Goal: Task Accomplishment & Management: Use online tool/utility

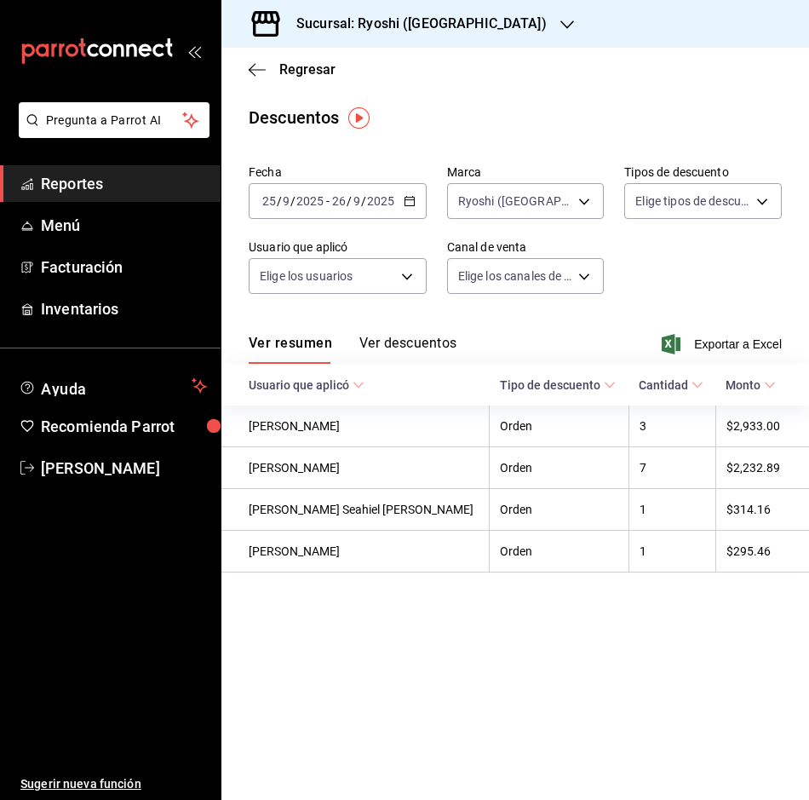
click at [415, 204] on div "[DATE] [DATE] - [DATE] [DATE]" at bounding box center [338, 201] width 178 height 36
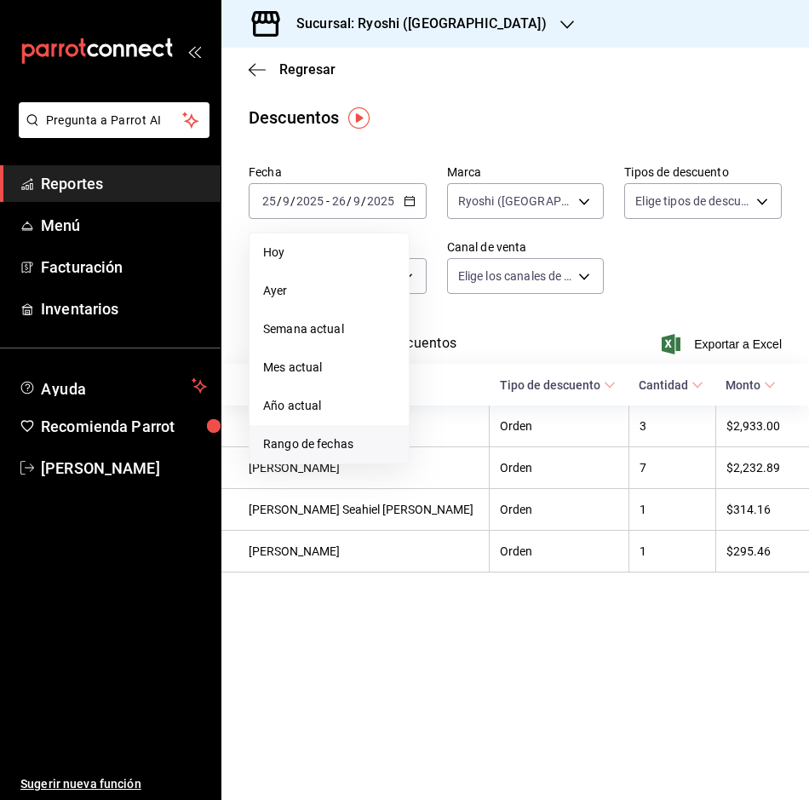
click at [322, 447] on span "Rango de fechas" at bounding box center [329, 444] width 132 height 18
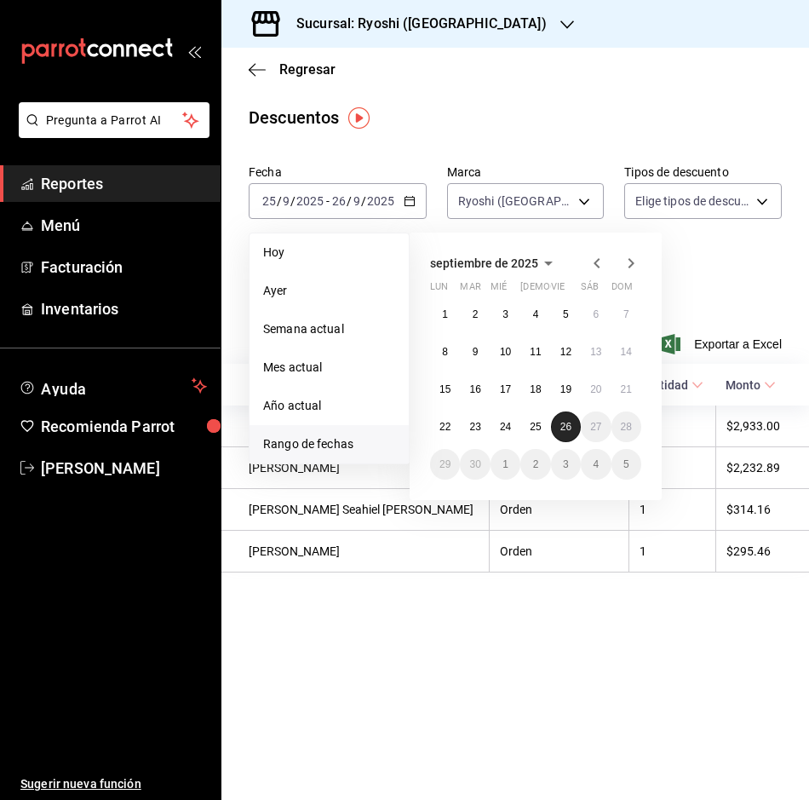
click at [565, 427] on abbr "26" at bounding box center [565, 427] width 11 height 12
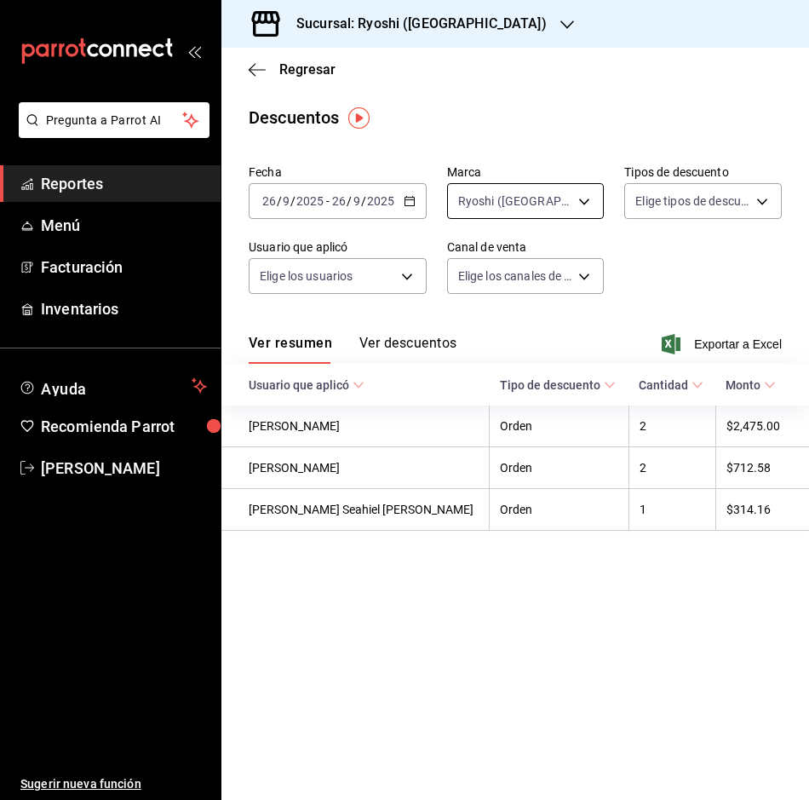
click at [588, 200] on body "Pregunta a Parrot AI Reportes Menú Facturación Inventarios Ayuda Recomienda Par…" at bounding box center [404, 400] width 809 height 800
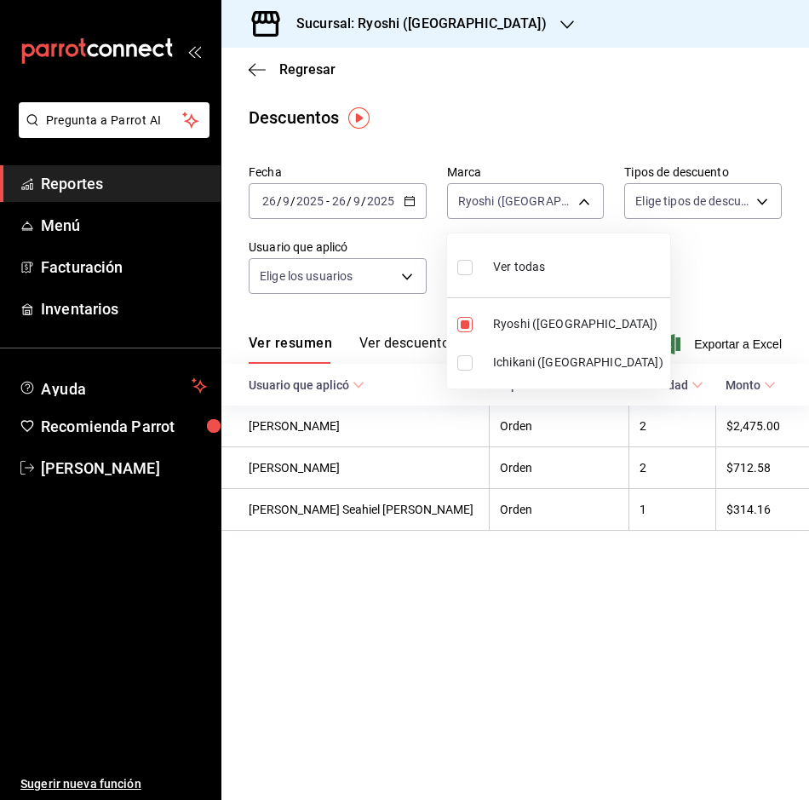
click at [504, 366] on span "Ichikani ([GEOGRAPHIC_DATA])" at bounding box center [578, 362] width 170 height 18
type input "26ca50e5-a845-484f-a54e-8a4432b79f59,e80bf875-3c9c-4ad9-8c6a-14c8262011fc"
checkbox input "true"
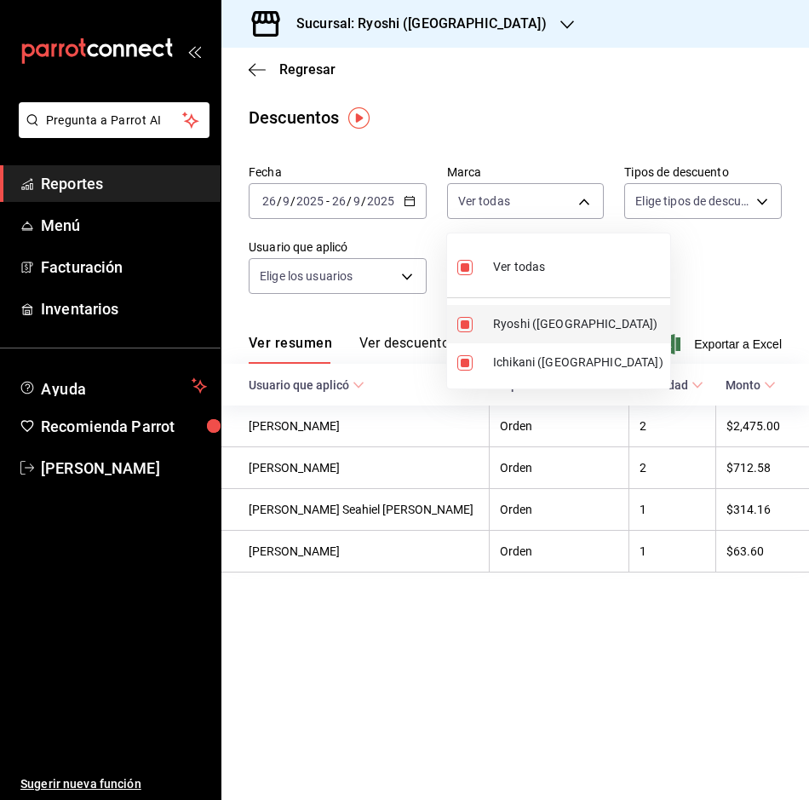
click at [547, 327] on span "Ryoshi ([GEOGRAPHIC_DATA])" at bounding box center [578, 324] width 170 height 18
type input "e80bf875-3c9c-4ad9-8c6a-14c8262011fc"
checkbox input "false"
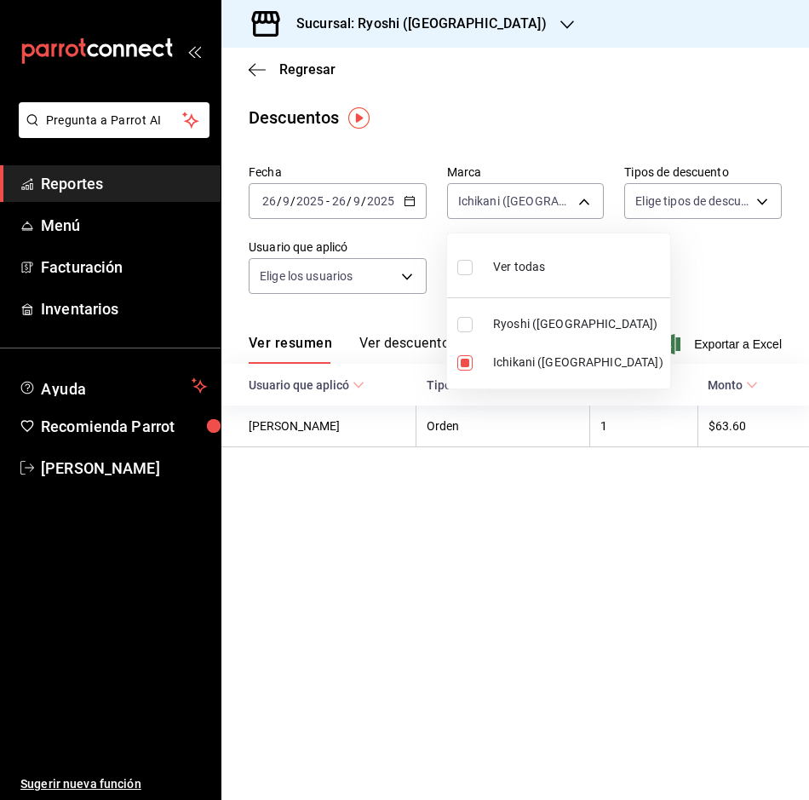
click at [721, 345] on div at bounding box center [404, 400] width 809 height 800
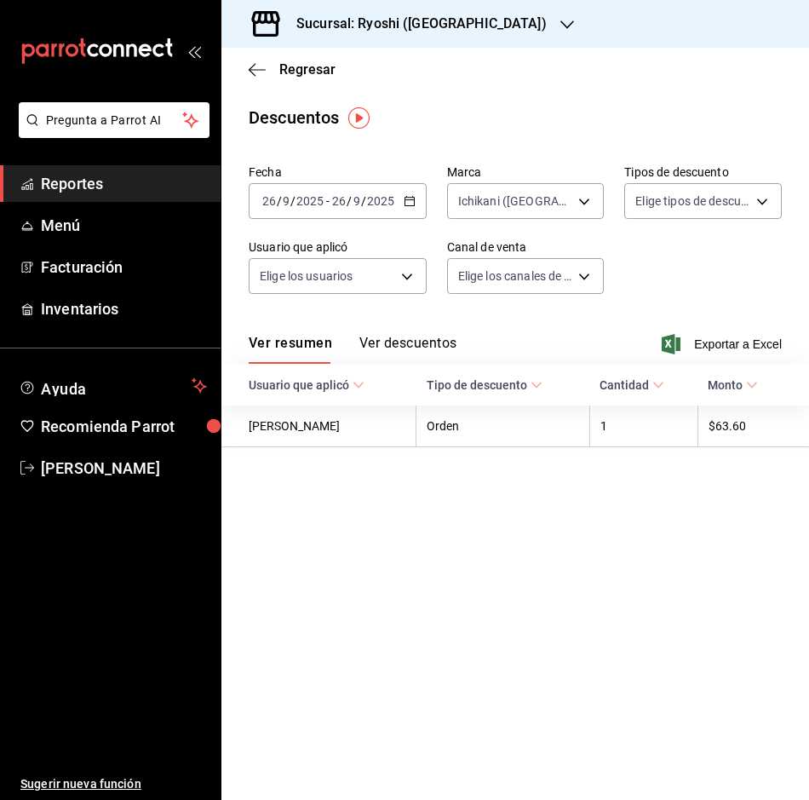
click at [721, 345] on span "Exportar a Excel" at bounding box center [723, 344] width 117 height 20
click at [721, 345] on div "Exportando a excel..." at bounding box center [713, 343] width 138 height 15
click at [258, 68] on icon "button" at bounding box center [257, 69] width 17 height 15
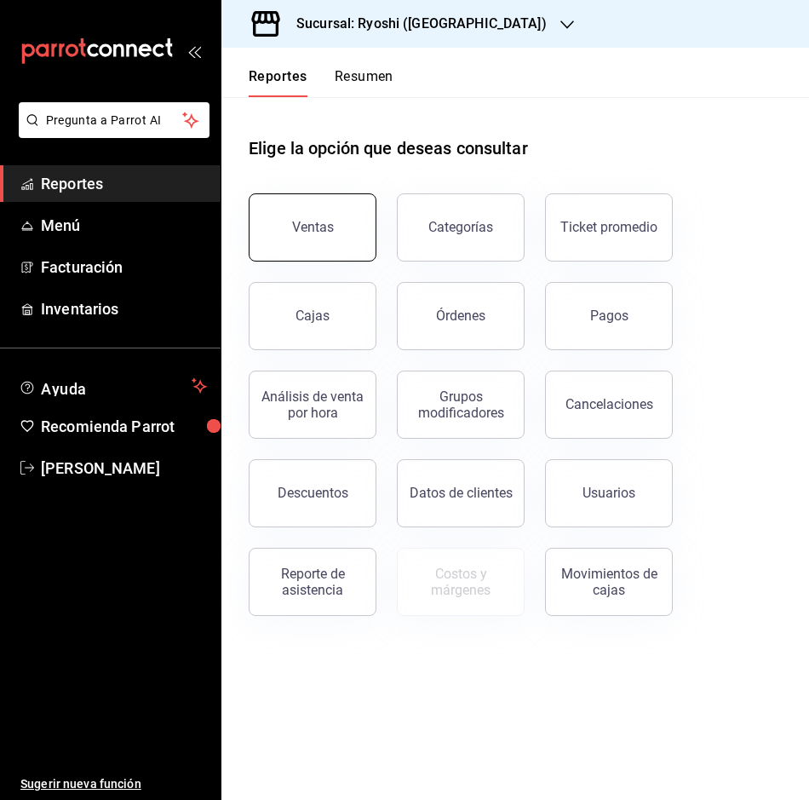
click at [301, 220] on div "Ventas" at bounding box center [313, 227] width 42 height 16
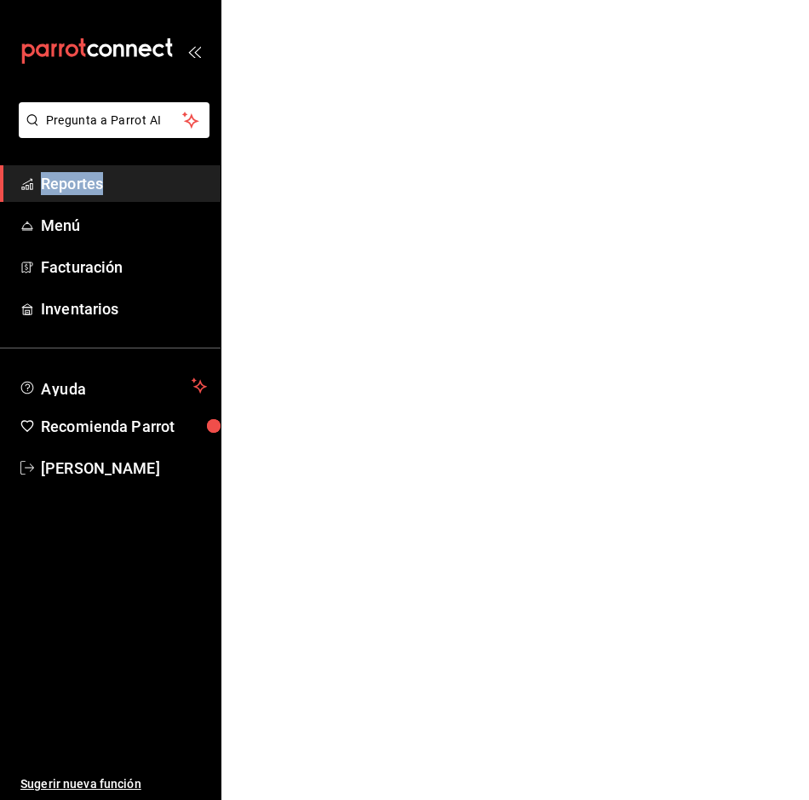
click at [301, 0] on html "Pregunta a Parrot AI Reportes Menú Facturación Inventarios Ayuda Recomienda Par…" at bounding box center [404, 0] width 809 height 0
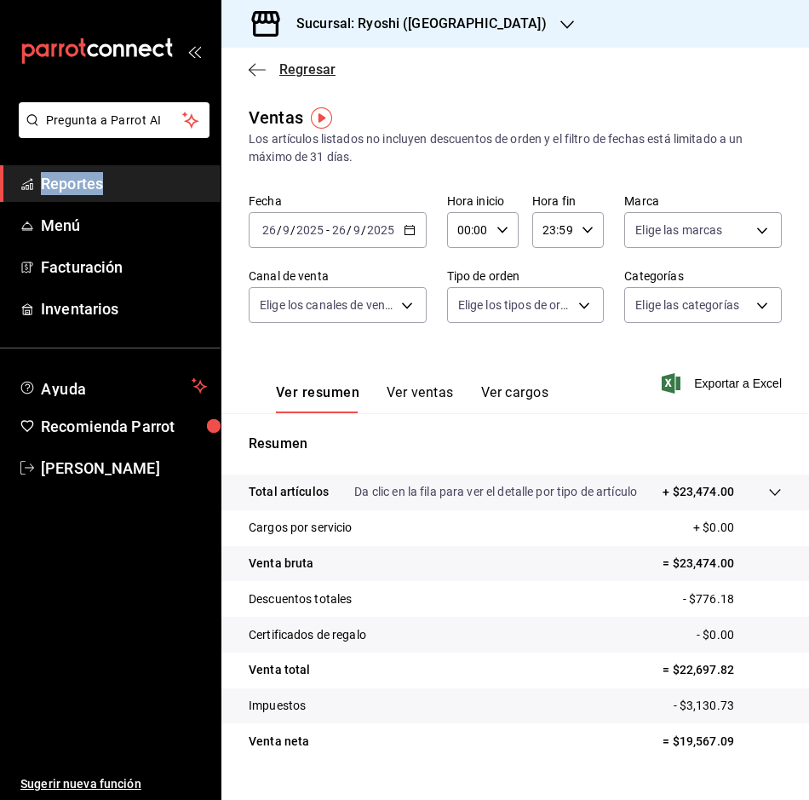
drag, startPoint x: 301, startPoint y: 220, endPoint x: 267, endPoint y: 75, distance: 148.9
click at [267, 75] on span "Regresar" at bounding box center [292, 69] width 87 height 16
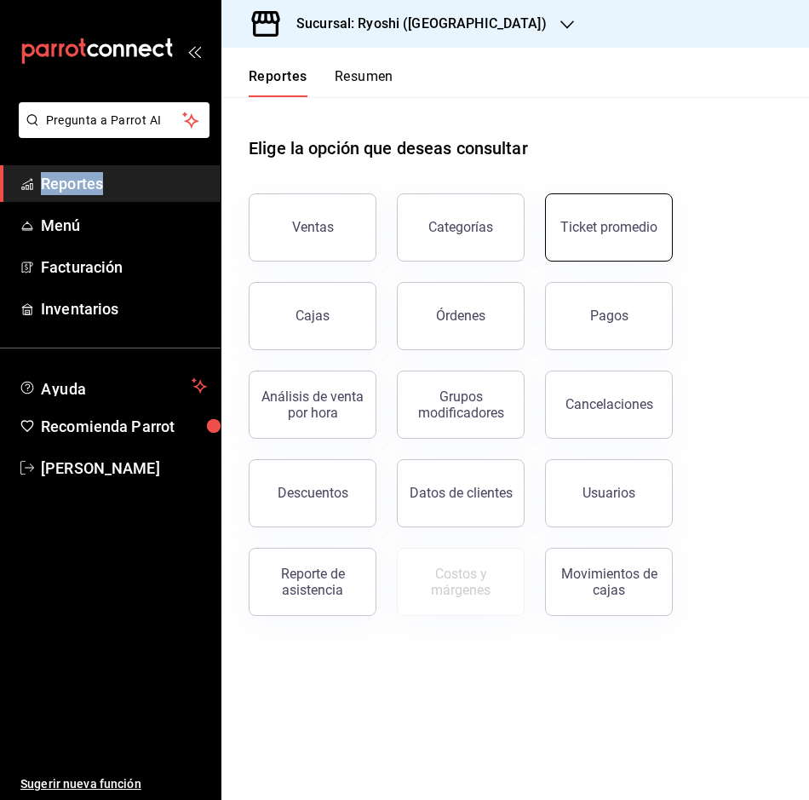
click at [646, 229] on div "Ticket promedio" at bounding box center [608, 227] width 97 height 16
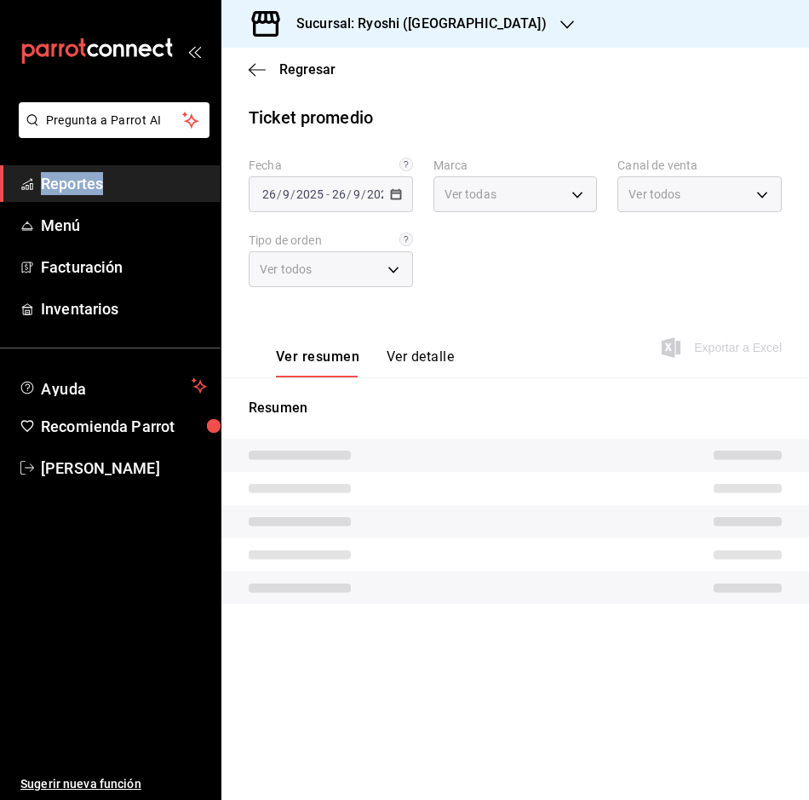
click at [646, 229] on div "Fecha [DATE] [DATE] - [DATE] [DATE] Marca Ver todas Canal de venta Ver todos Ti…" at bounding box center [515, 233] width 533 height 150
type input "26ca50e5-a845-484f-a54e-8a4432b79f59,e80bf875-3c9c-4ad9-8c6a-14c8262011fc"
type input "PARROT,UBER_EATS,RAPPI,DIDI_FOOD,ONLINE"
type input "8361b891-a2e9-4fcd-a853-f9fc8036f76a,b76ec9ad-9f52-4de9-91c0-fd75567639de,0d81c…"
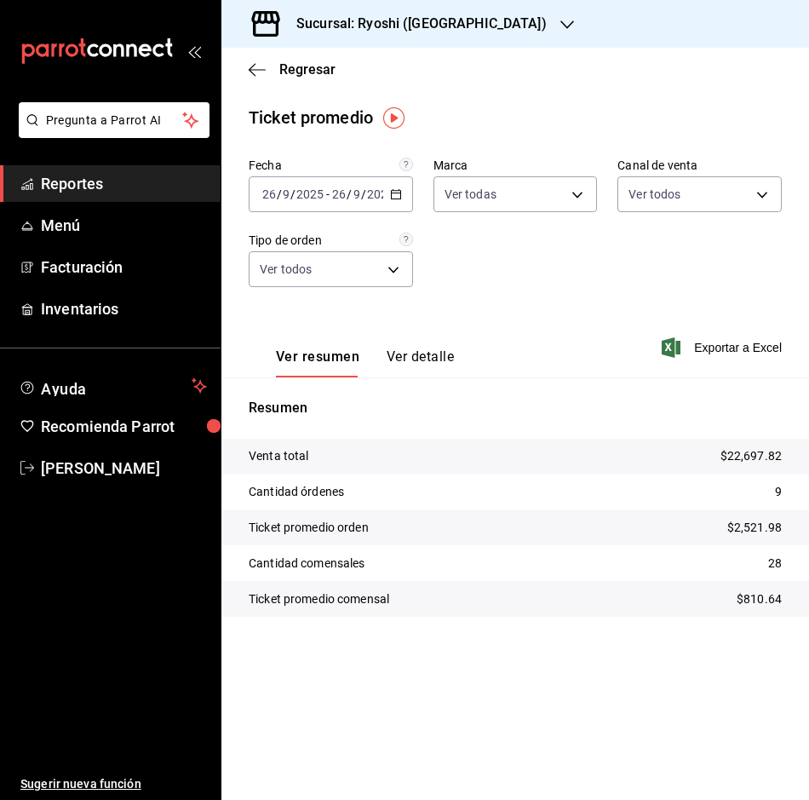
click at [397, 204] on div "[DATE] [DATE] - [DATE] [DATE]" at bounding box center [331, 194] width 164 height 36
click at [397, 200] on div "[DATE] [DATE] - [DATE] [DATE]" at bounding box center [331, 194] width 164 height 36
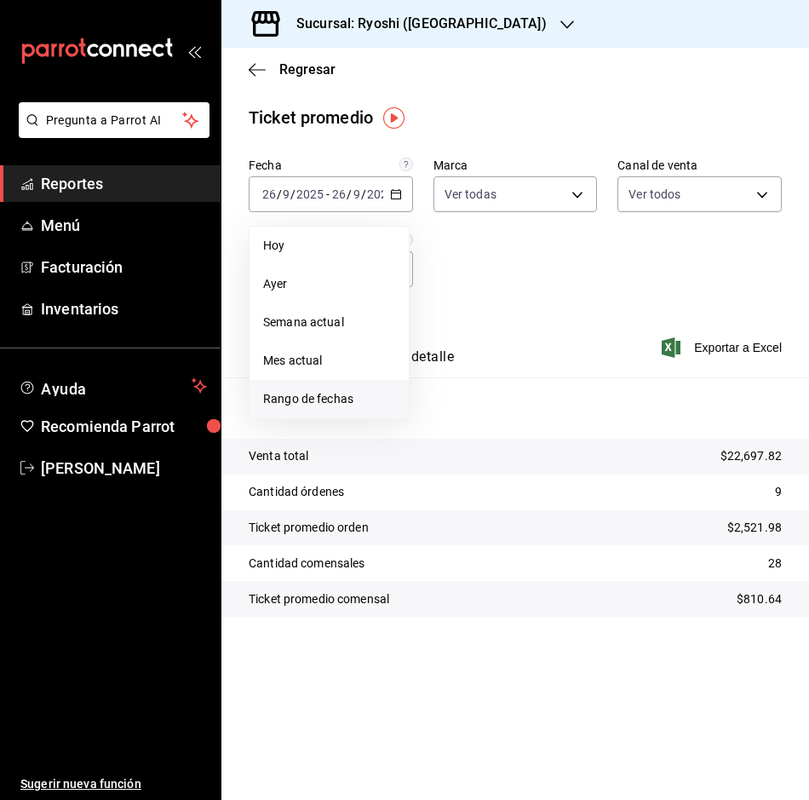
click at [330, 405] on span "Rango de fechas" at bounding box center [329, 399] width 132 height 18
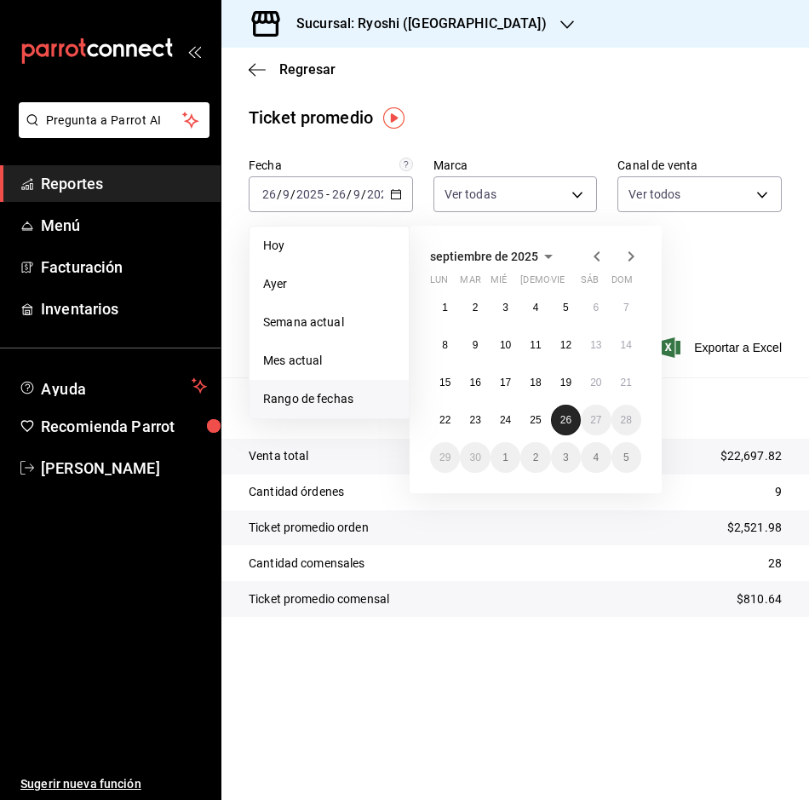
click at [566, 416] on abbr "26" at bounding box center [565, 420] width 11 height 12
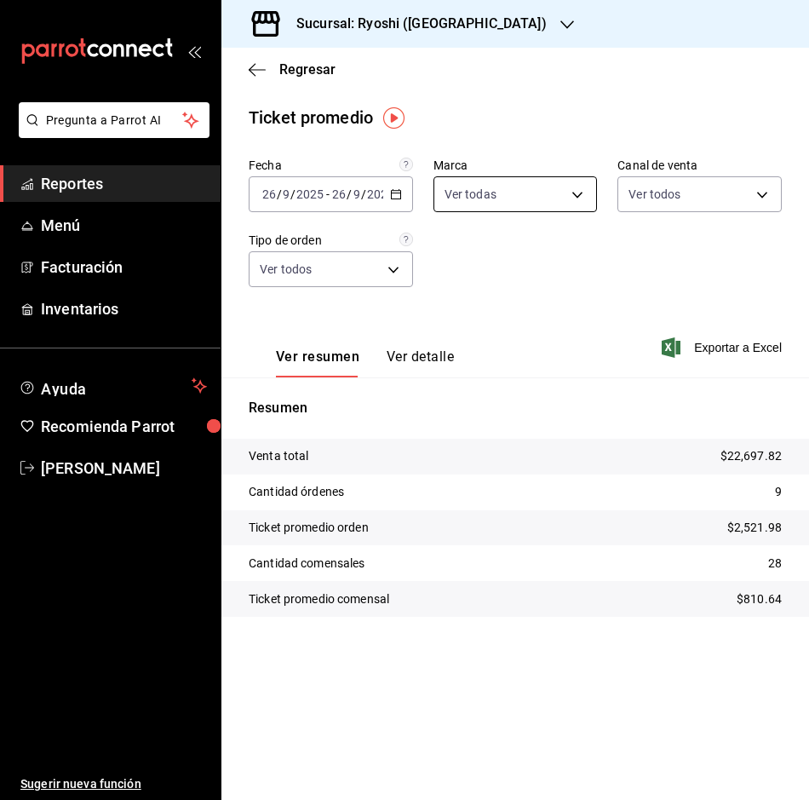
click at [580, 185] on body "Pregunta a Parrot AI Reportes Menú Facturación Inventarios Ayuda Recomienda Par…" at bounding box center [404, 400] width 809 height 800
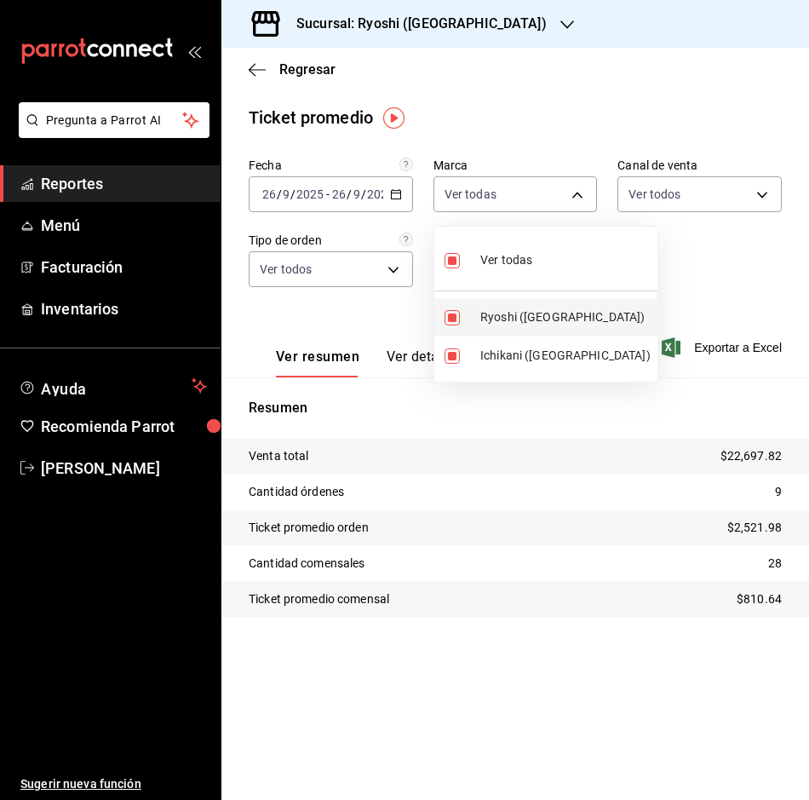
click at [472, 320] on li "Ryoshi ([GEOGRAPHIC_DATA])" at bounding box center [545, 317] width 223 height 38
type input "e80bf875-3c9c-4ad9-8c6a-14c8262011fc"
checkbox input "false"
drag, startPoint x: 732, startPoint y: 307, endPoint x: 720, endPoint y: 308, distance: 11.1
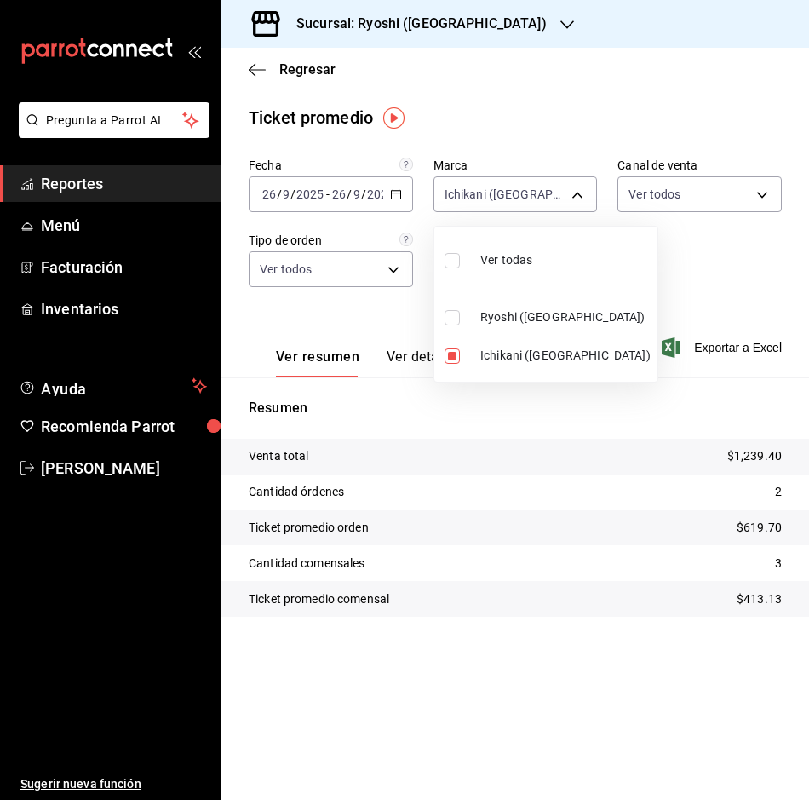
click at [720, 308] on div at bounding box center [404, 400] width 809 height 800
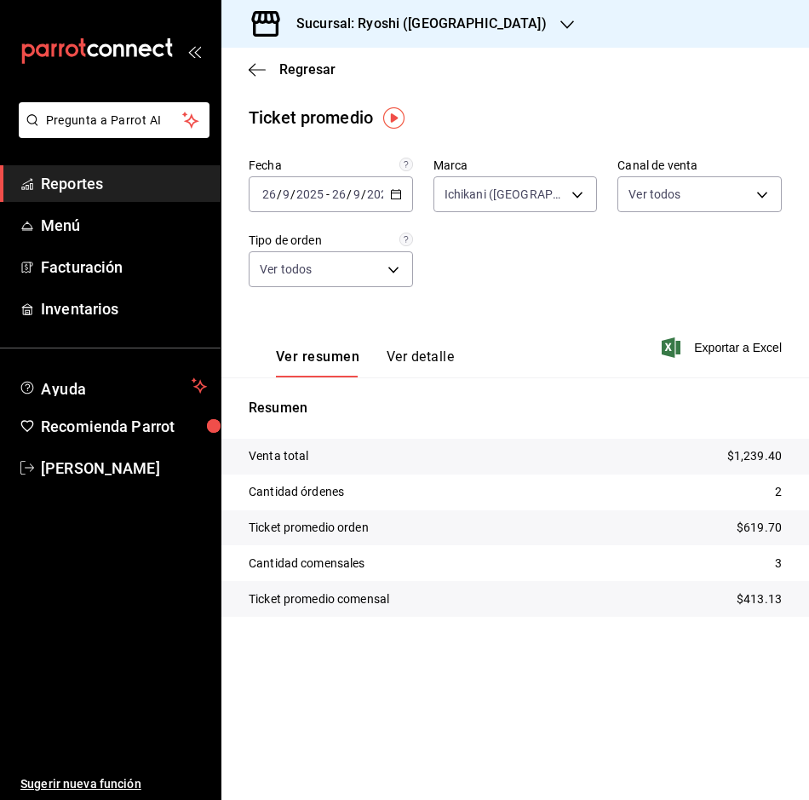
click at [265, 43] on div "Sucursal: Ryoshi ([GEOGRAPHIC_DATA])" at bounding box center [408, 24] width 346 height 48
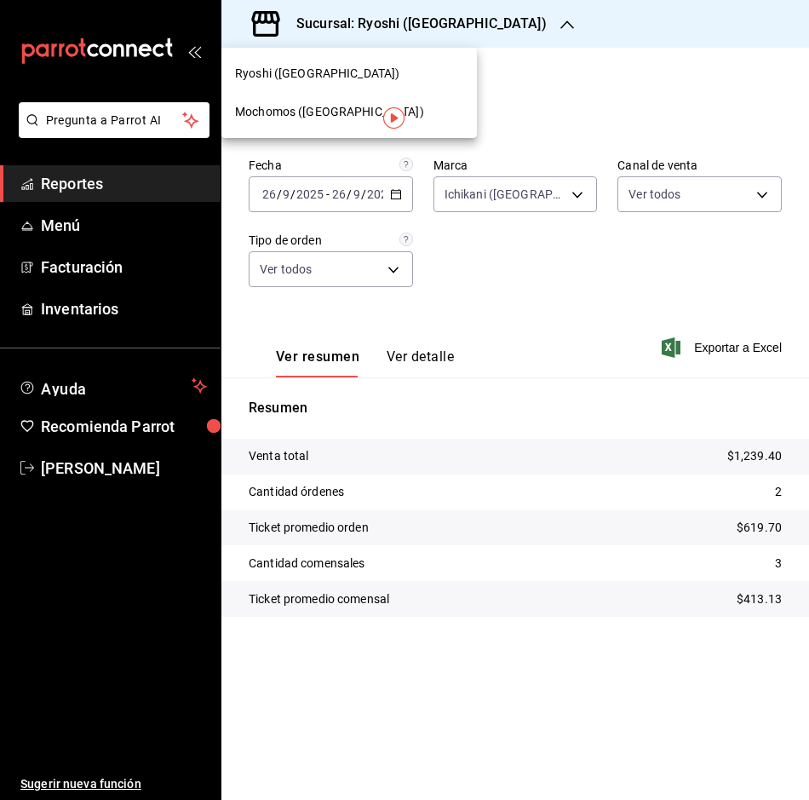
click at [645, 129] on div at bounding box center [404, 400] width 809 height 800
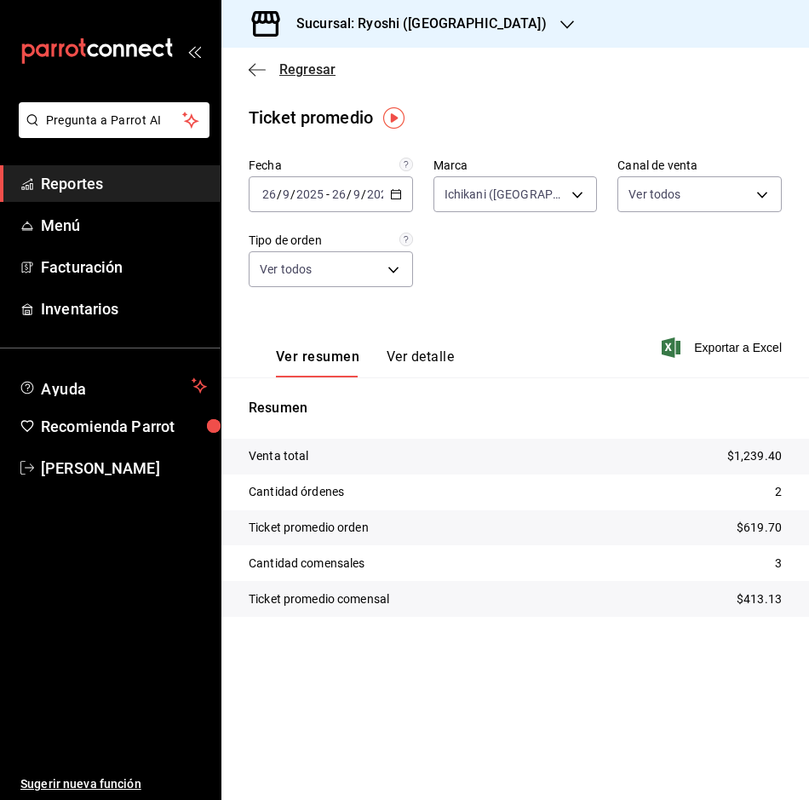
click at [262, 72] on icon "button" at bounding box center [257, 69] width 17 height 15
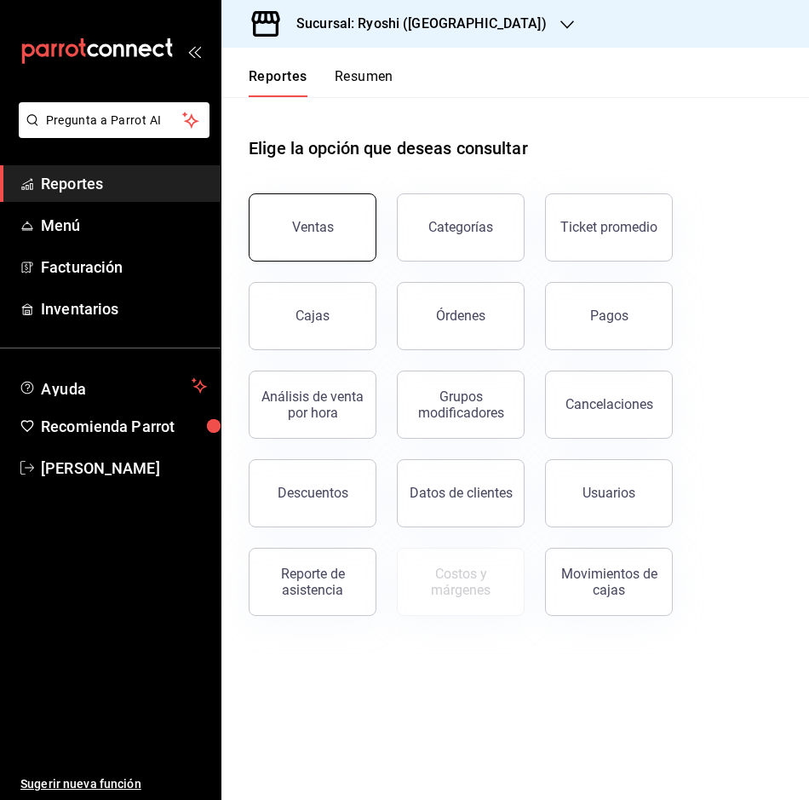
click at [303, 226] on div "Ventas" at bounding box center [313, 227] width 42 height 16
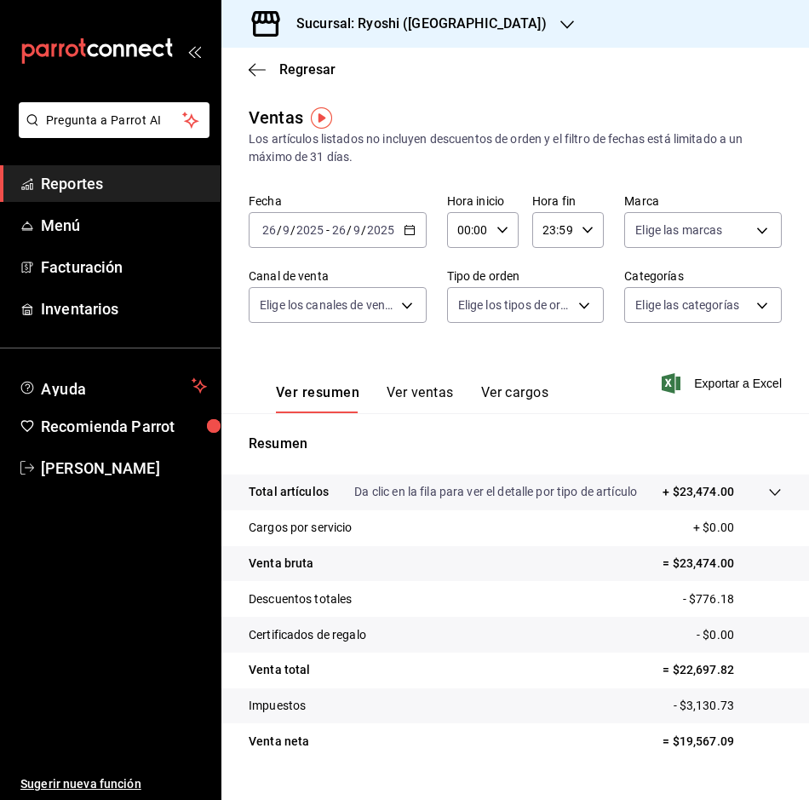
click at [414, 226] on icon "button" at bounding box center [410, 230] width 12 height 12
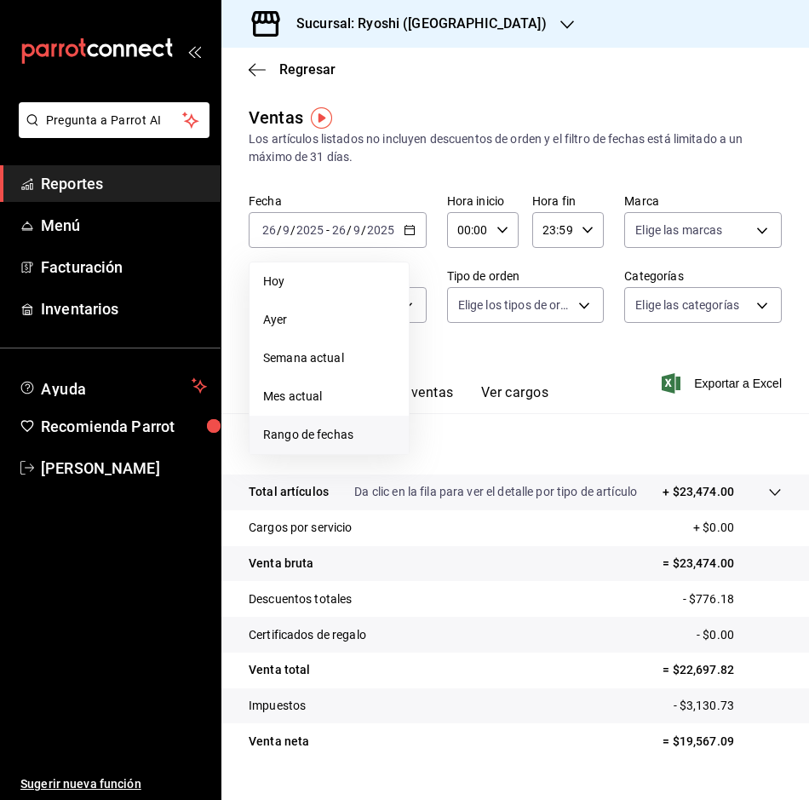
click at [314, 436] on span "Rango de fechas" at bounding box center [329, 435] width 132 height 18
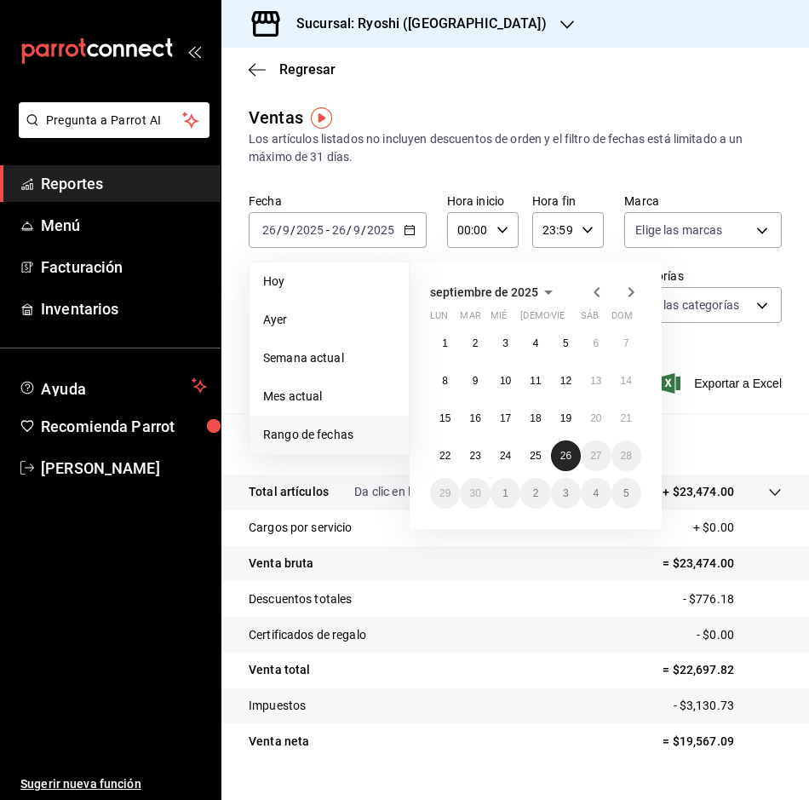
click at [572, 459] on button "26" at bounding box center [566, 455] width 30 height 31
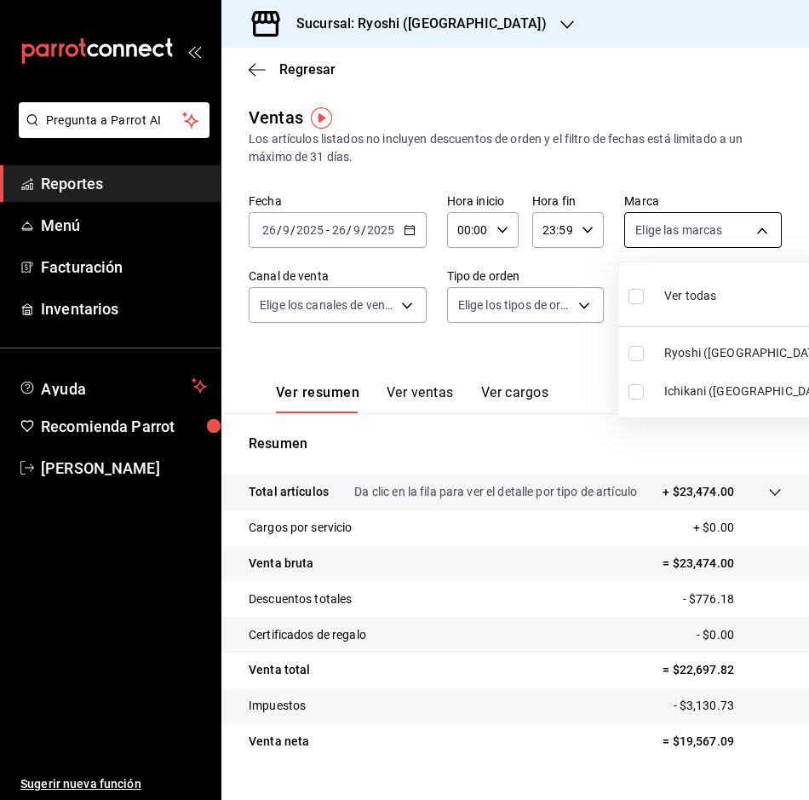
click at [757, 231] on body "Pregunta a Parrot AI Reportes Menú Facturación Inventarios Ayuda Recomienda Par…" at bounding box center [404, 400] width 809 height 800
click at [635, 386] on input "checkbox" at bounding box center [636, 391] width 15 height 15
checkbox input "true"
type input "e80bf875-3c9c-4ad9-8c6a-14c8262011fc"
click at [549, 356] on div at bounding box center [404, 400] width 809 height 800
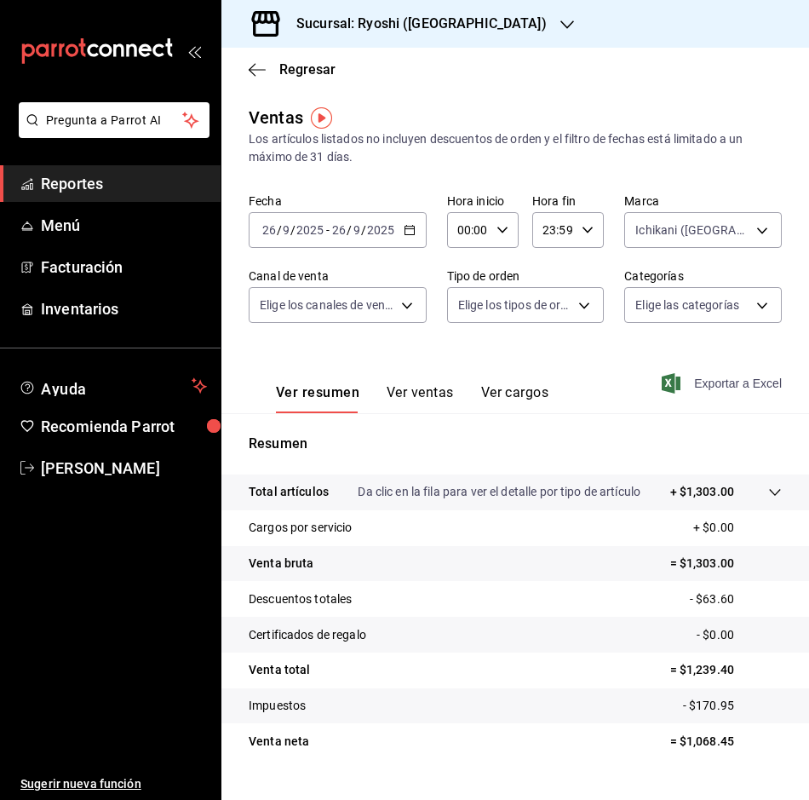
click at [705, 380] on span "Exportar a Excel" at bounding box center [723, 383] width 117 height 20
click at [705, 380] on div "Exportando a excel..." at bounding box center [713, 383] width 138 height 15
click at [179, 306] on span "Inventarios" at bounding box center [124, 308] width 166 height 23
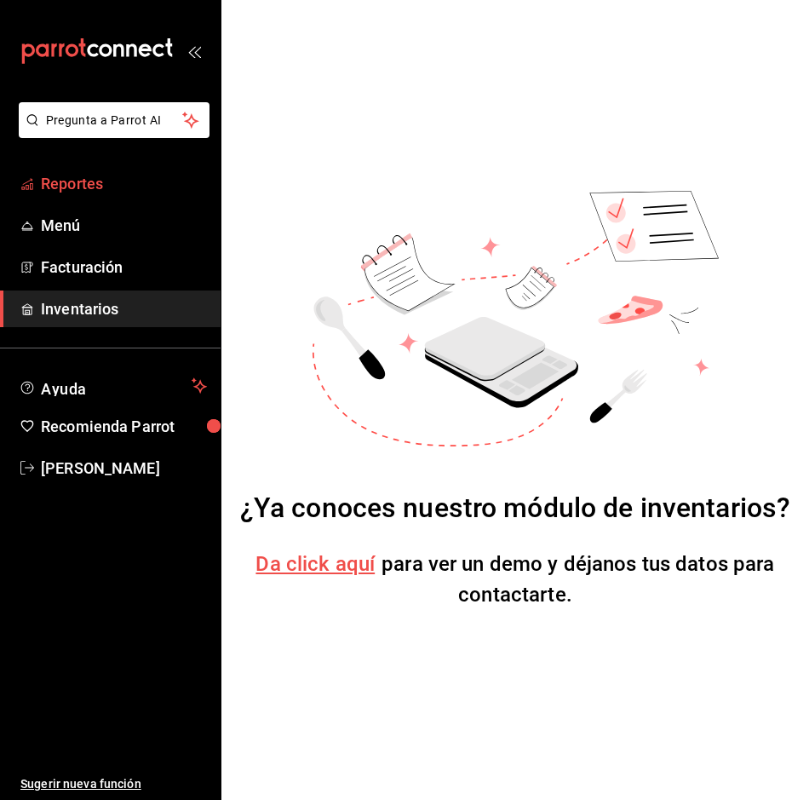
click at [71, 167] on link "Reportes" at bounding box center [110, 183] width 221 height 37
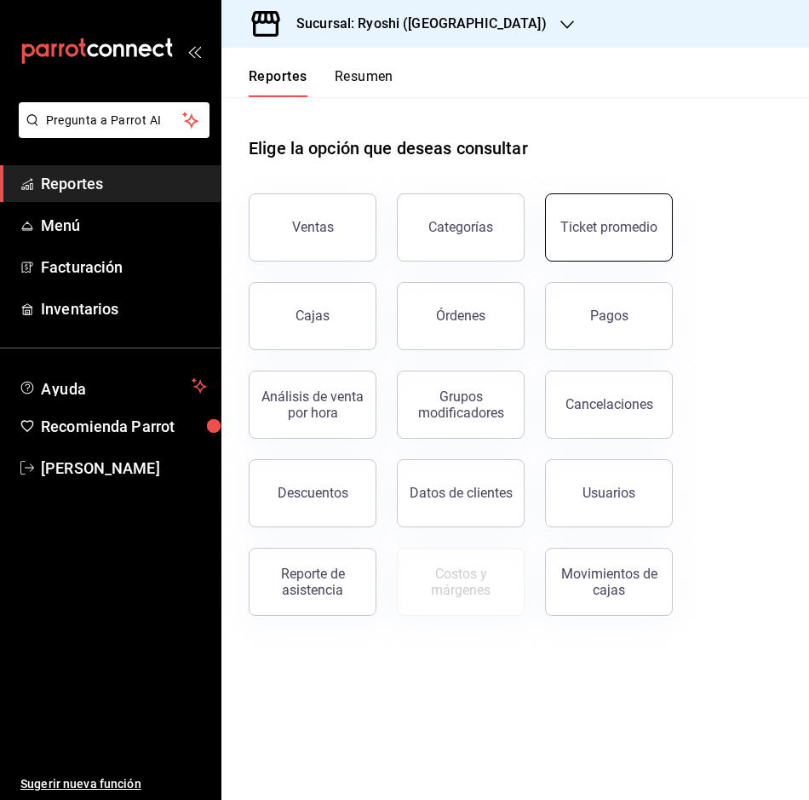
click at [625, 232] on div "Ticket promedio" at bounding box center [608, 227] width 97 height 16
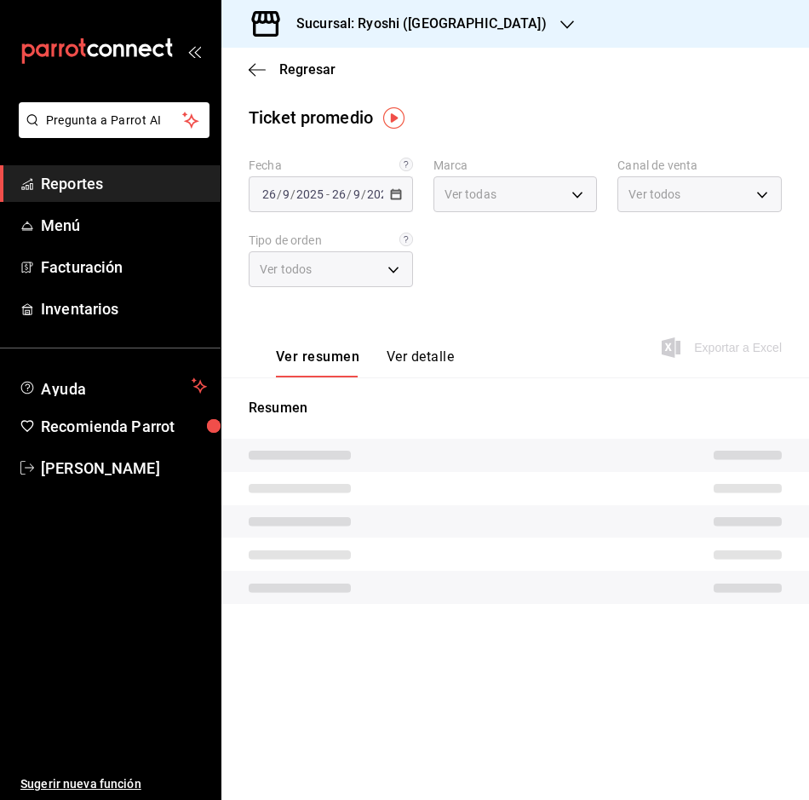
click at [625, 232] on div "Fecha [DATE] [DATE] - [DATE] [DATE] Marca Ver todas Canal de venta Ver todos Ti…" at bounding box center [515, 233] width 533 height 150
type input "26ca50e5-a845-484f-a54e-8a4432b79f59,e80bf875-3c9c-4ad9-8c6a-14c8262011fc"
type input "PARROT,UBER_EATS,RAPPI,DIDI_FOOD,ONLINE"
type input "8361b891-a2e9-4fcd-a853-f9fc8036f76a,b76ec9ad-9f52-4de9-91c0-fd75567639de,0d81c…"
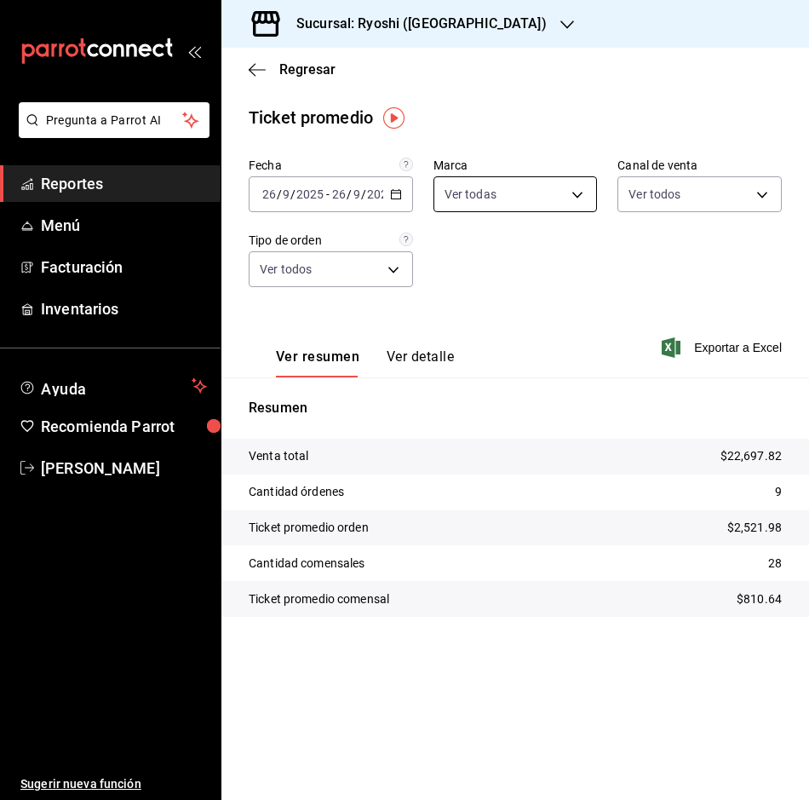
click at [571, 196] on body "Pregunta a Parrot AI Reportes Menú Facturación Inventarios Ayuda Recomienda Par…" at bounding box center [404, 400] width 809 height 800
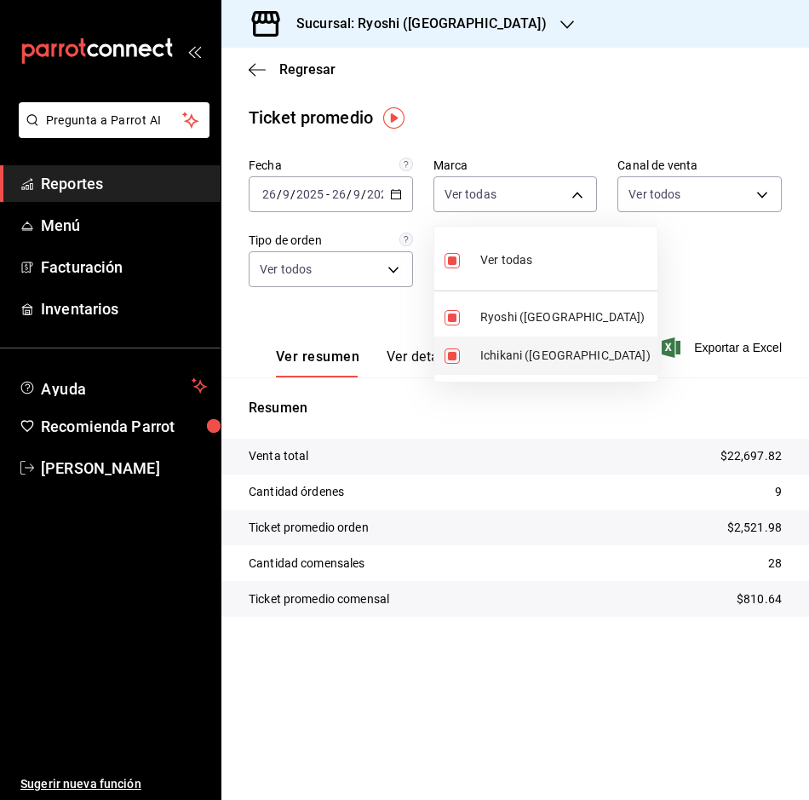
click at [501, 351] on span "Ichikani ([GEOGRAPHIC_DATA])" at bounding box center [565, 356] width 170 height 18
type input "26ca50e5-a845-484f-a54e-8a4432b79f59"
checkbox input "false"
click at [395, 192] on div at bounding box center [404, 400] width 809 height 800
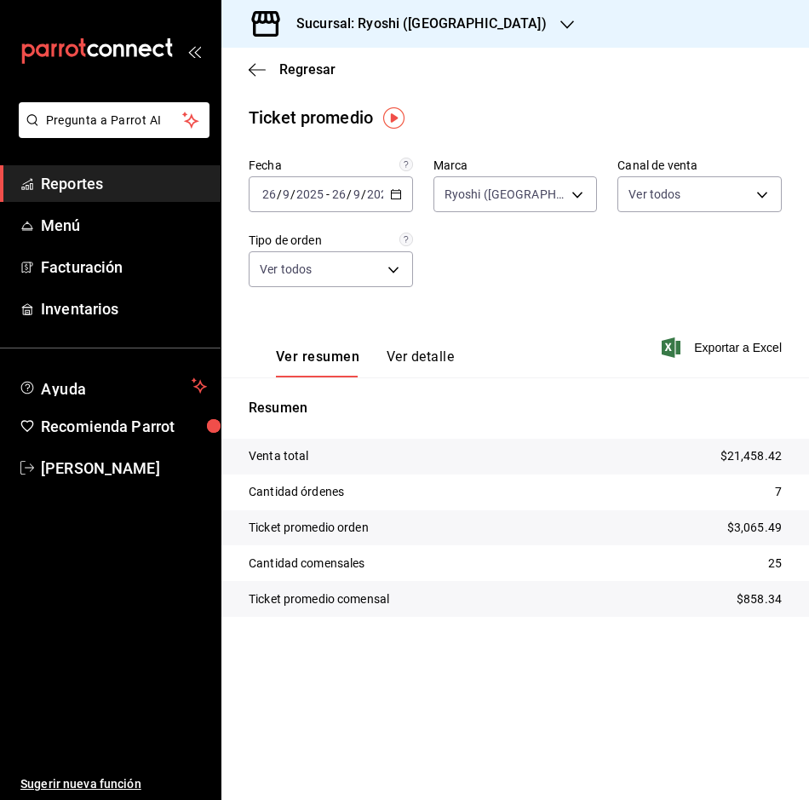
click at [395, 192] on icon "button" at bounding box center [396, 194] width 12 height 12
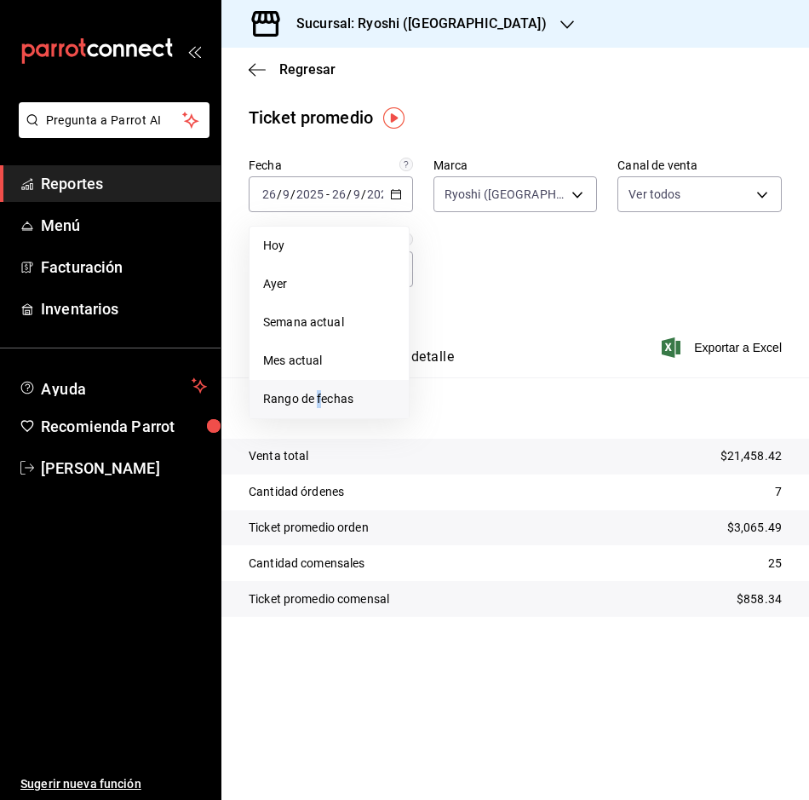
click at [319, 407] on li "Rango de fechas" at bounding box center [329, 399] width 159 height 38
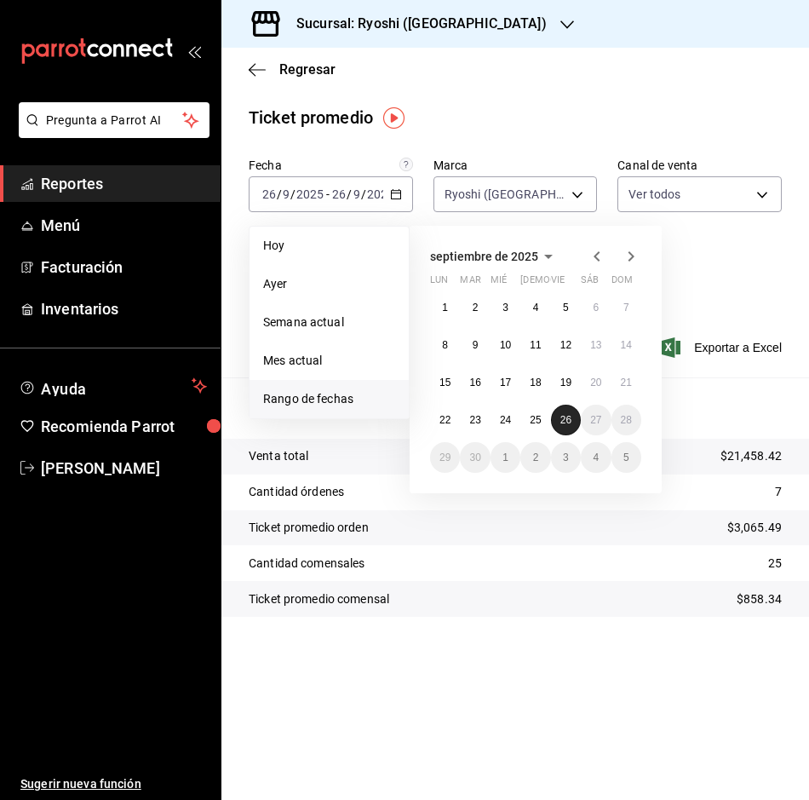
click at [566, 419] on abbr "26" at bounding box center [565, 420] width 11 height 12
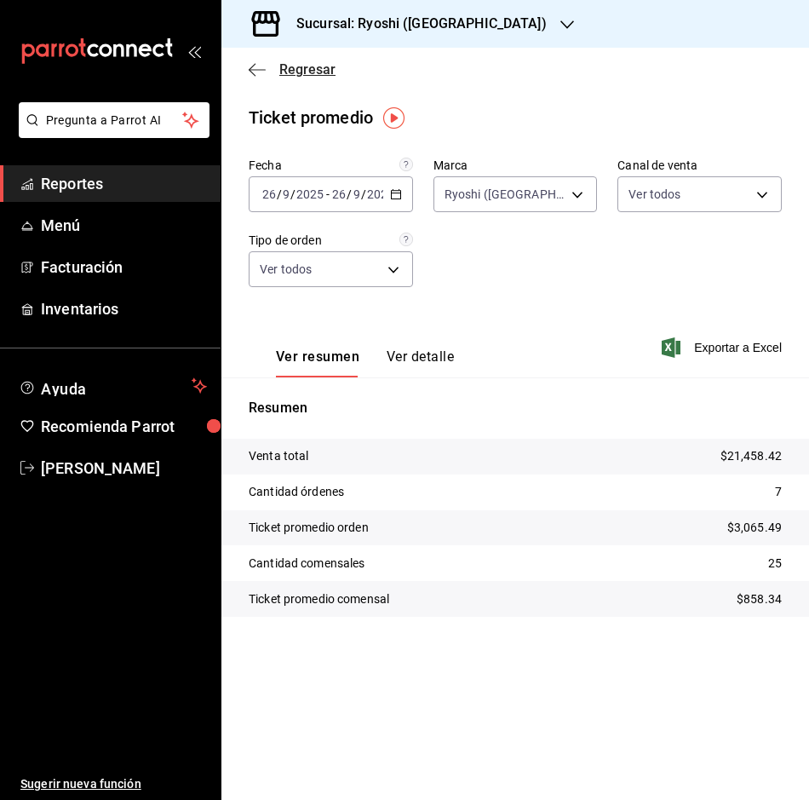
click at [255, 76] on icon "button" at bounding box center [257, 69] width 17 height 15
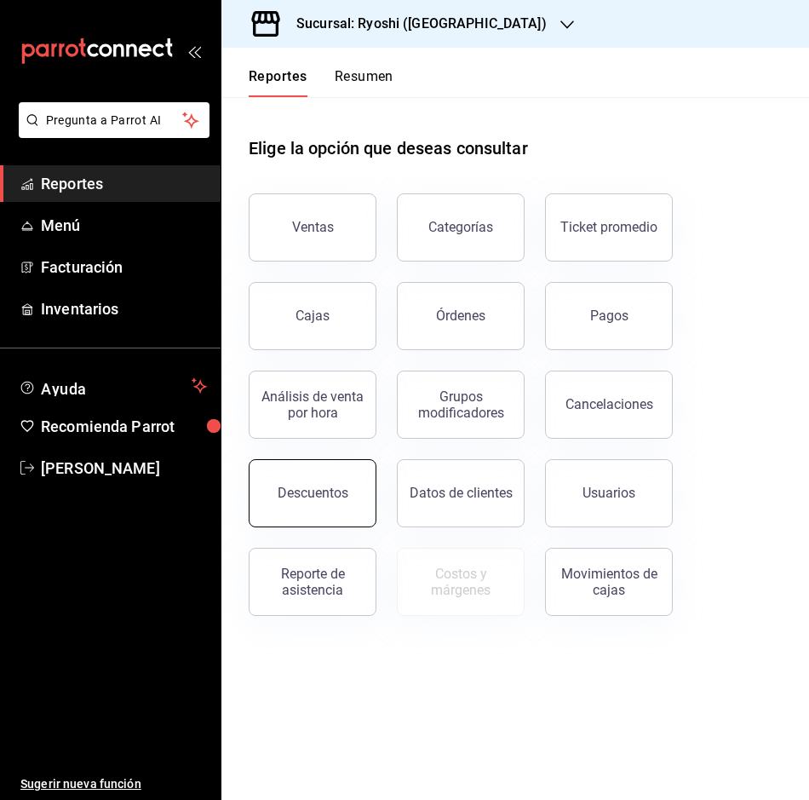
click at [315, 482] on button "Descuentos" at bounding box center [313, 493] width 128 height 68
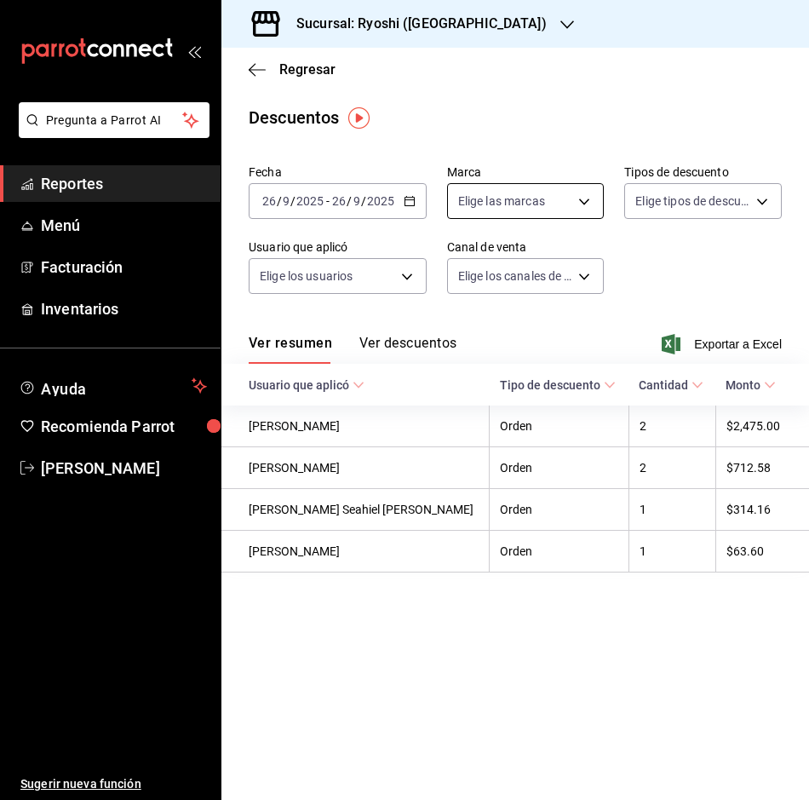
click at [594, 192] on body "Pregunta a Parrot AI Reportes Menú Facturación Inventarios Ayuda Recomienda Par…" at bounding box center [404, 400] width 809 height 800
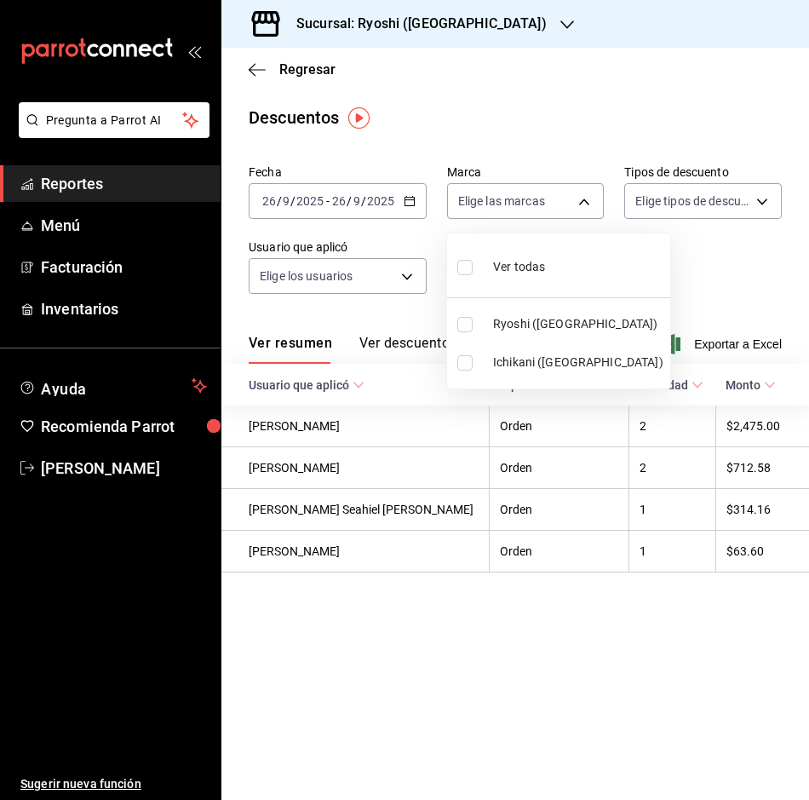
click at [480, 315] on li "Ryoshi ([GEOGRAPHIC_DATA])" at bounding box center [558, 324] width 223 height 38
type input "26ca50e5-a845-484f-a54e-8a4432b79f59"
checkbox input "true"
click at [646, 247] on div at bounding box center [404, 400] width 809 height 800
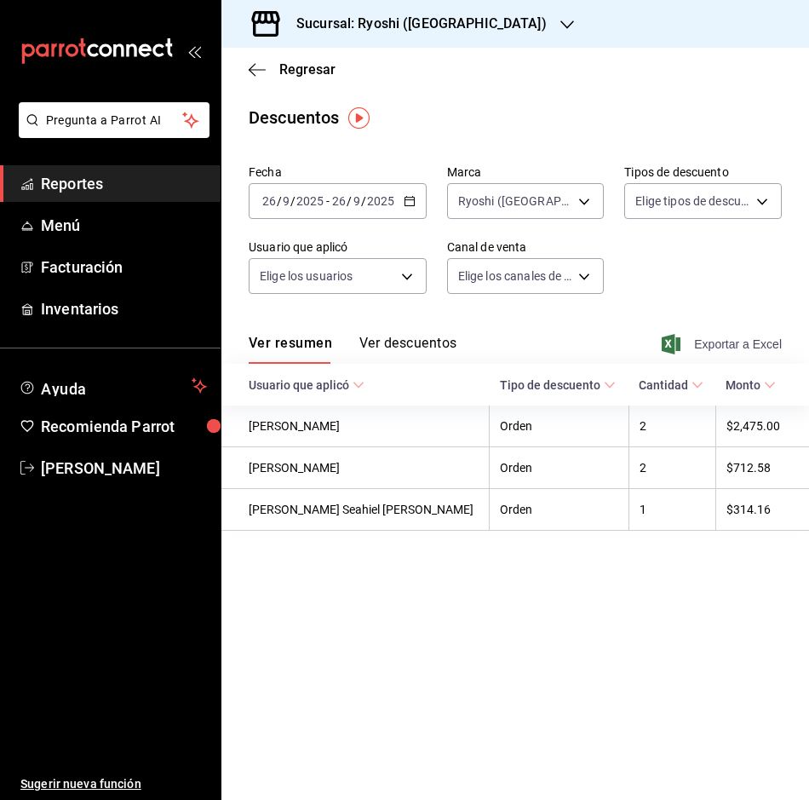
click at [757, 344] on span "Exportar a Excel" at bounding box center [723, 344] width 117 height 20
click at [256, 71] on icon "button" at bounding box center [257, 69] width 17 height 15
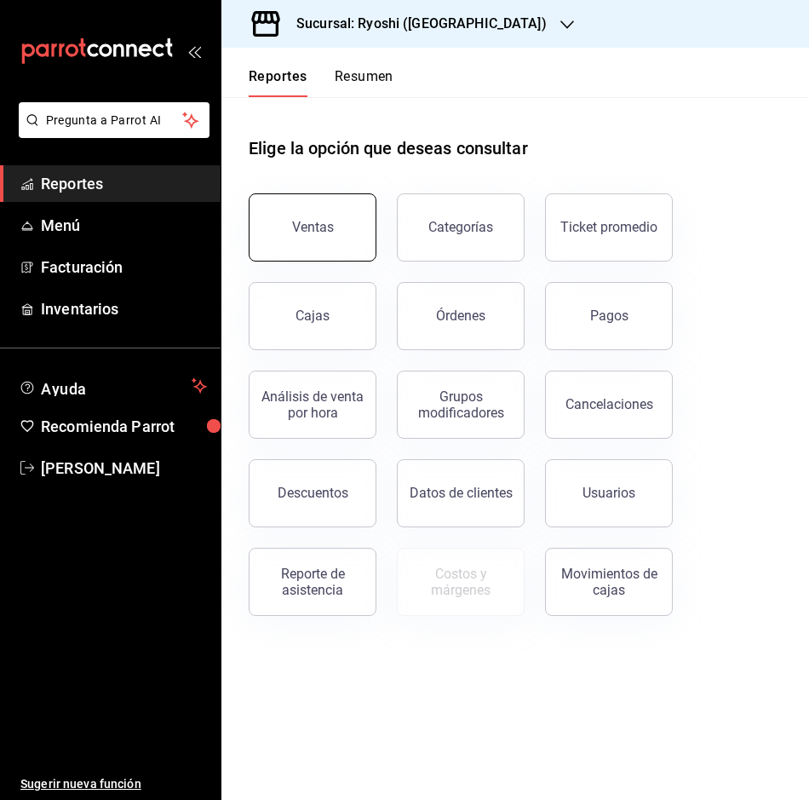
click at [301, 220] on div "Ventas" at bounding box center [313, 227] width 42 height 16
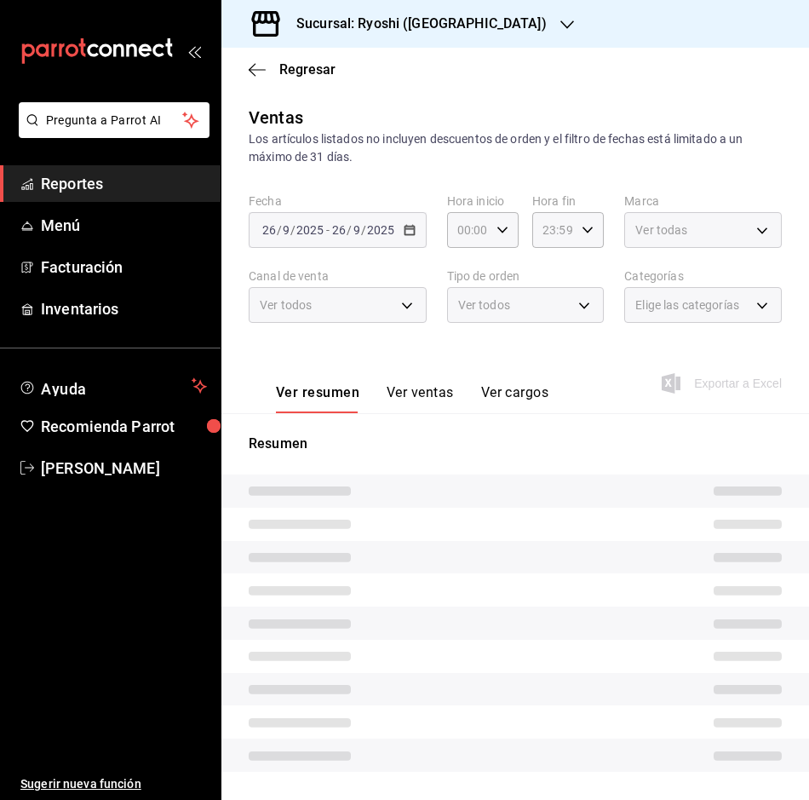
click at [301, 220] on div "[DATE] [DATE] - [DATE] [DATE]" at bounding box center [338, 230] width 178 height 36
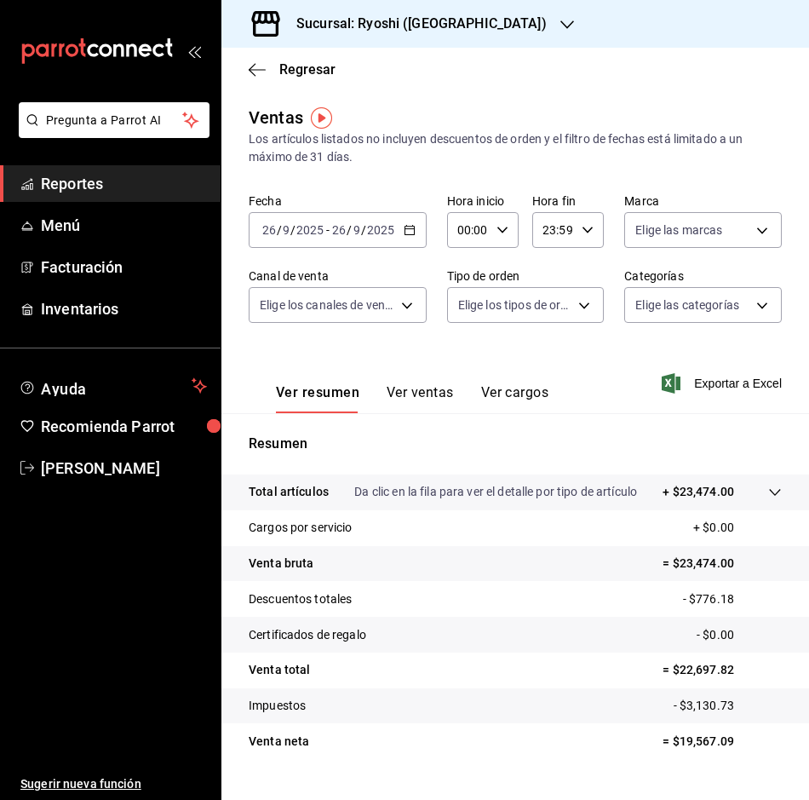
click at [405, 237] on div "[DATE] [DATE] - [DATE] [DATE]" at bounding box center [338, 230] width 178 height 36
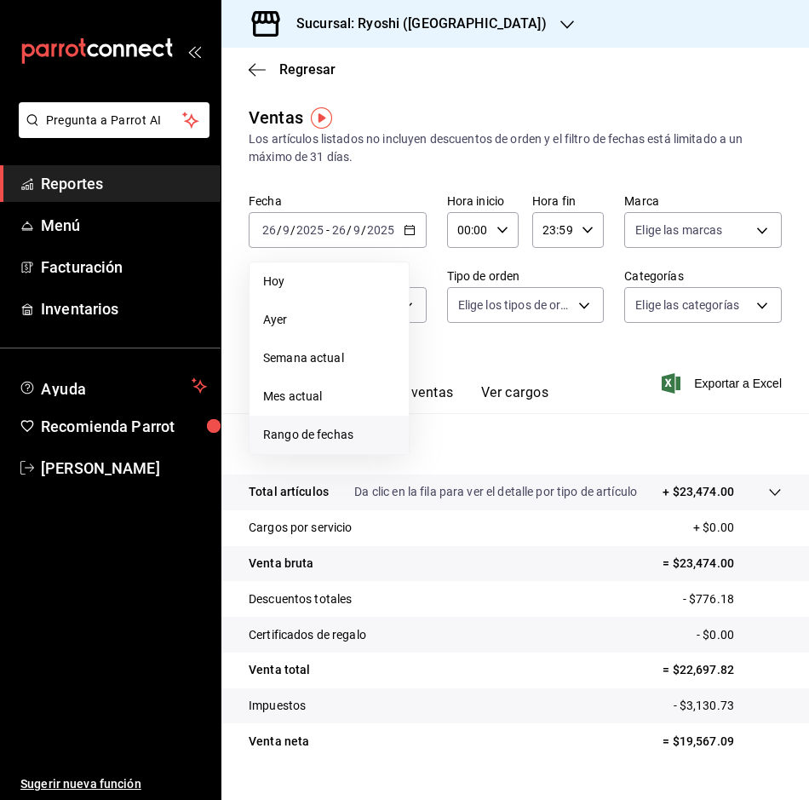
click at [340, 438] on span "Rango de fechas" at bounding box center [329, 435] width 132 height 18
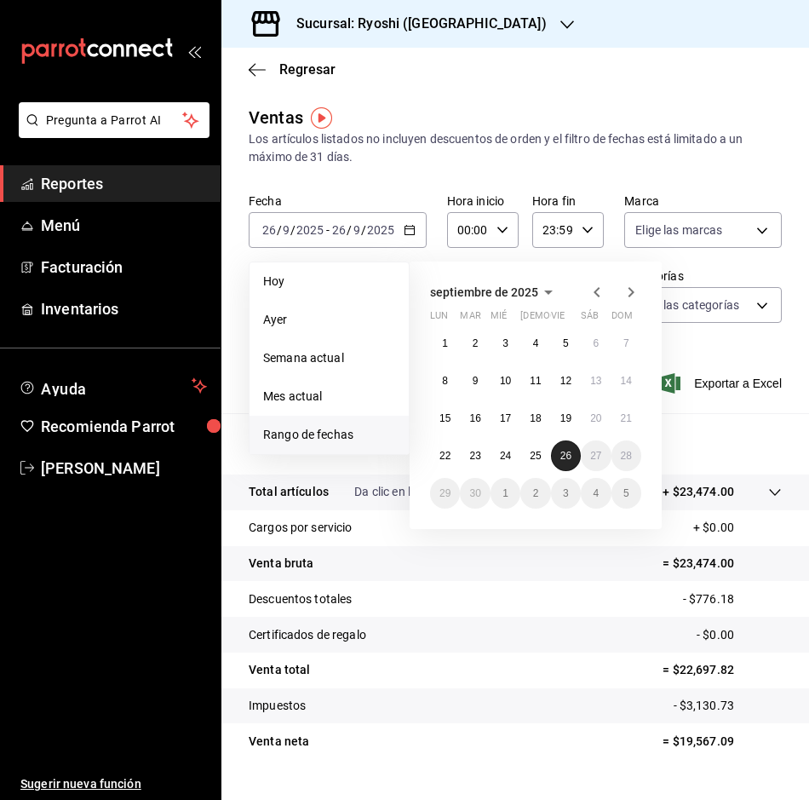
click at [564, 451] on abbr "26" at bounding box center [565, 456] width 11 height 12
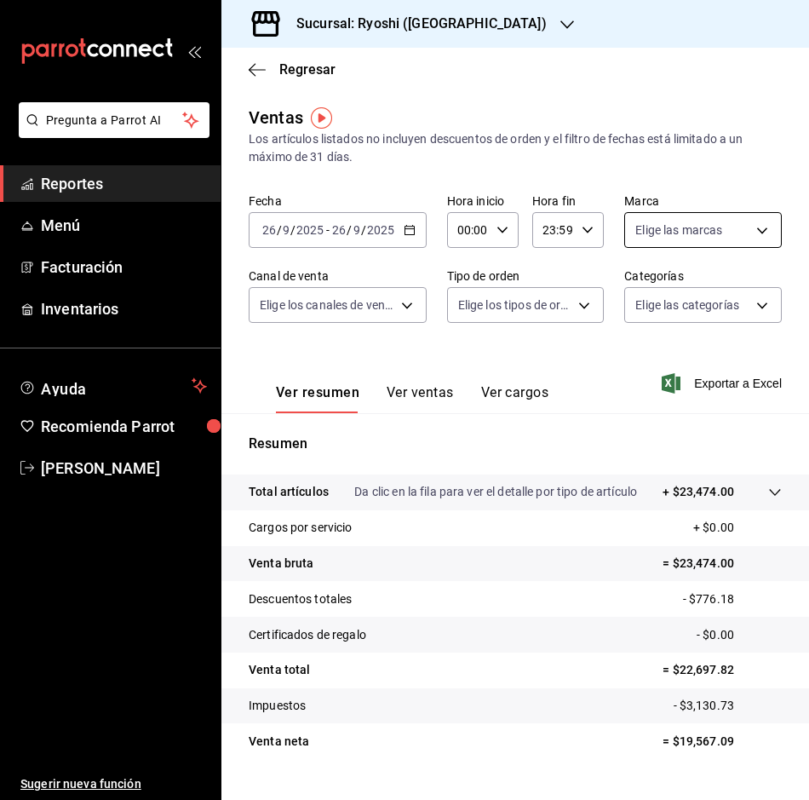
click at [747, 215] on body "Pregunta a Parrot AI Reportes Menú Facturación Inventarios Ayuda Recomienda Par…" at bounding box center [404, 400] width 809 height 800
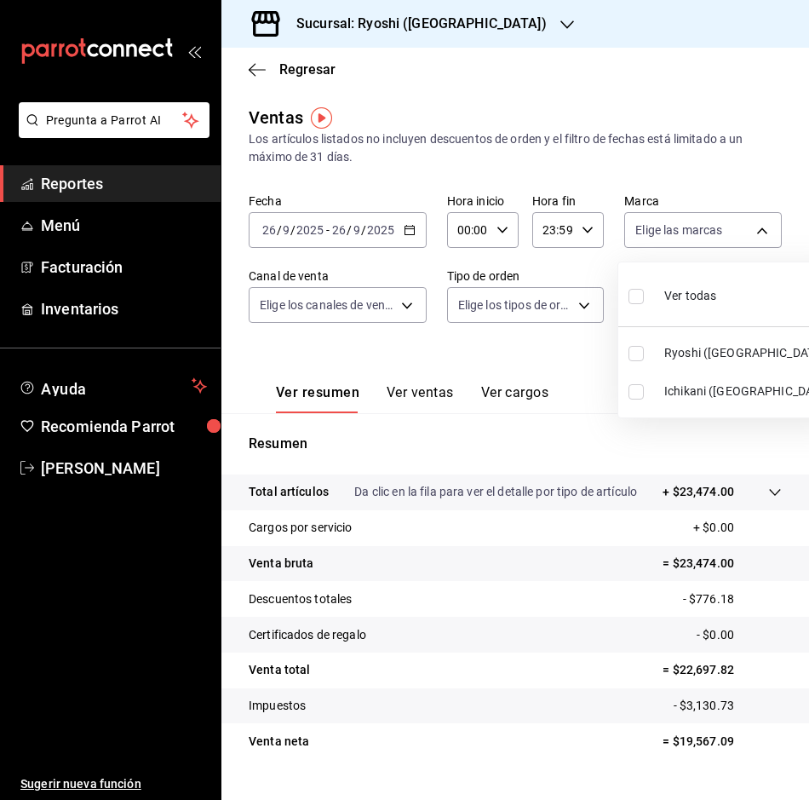
click at [643, 357] on input "checkbox" at bounding box center [636, 353] width 15 height 15
checkbox input "true"
type input "26ca50e5-a845-484f-a54e-8a4432b79f59"
click at [416, 328] on div at bounding box center [404, 400] width 809 height 800
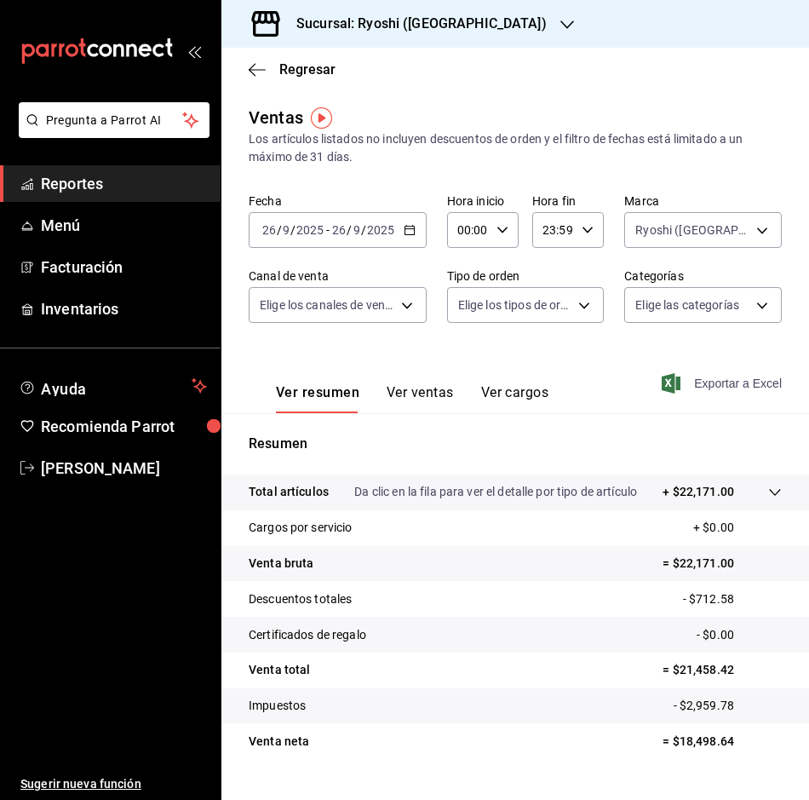
click at [715, 386] on span "Exportar a Excel" at bounding box center [723, 383] width 117 height 20
click at [715, 386] on div "Exportar a Excel" at bounding box center [723, 383] width 117 height 20
